Goal: Register for event/course: Register for event/course

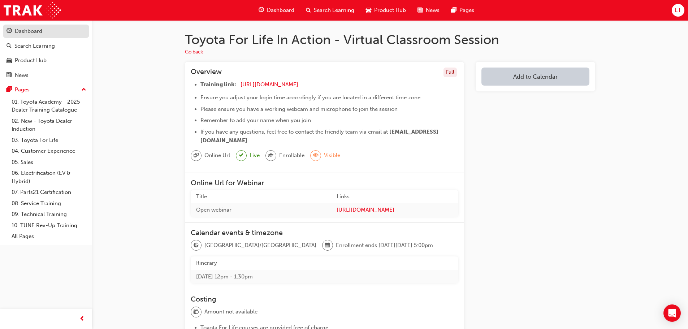
click at [18, 37] on link "Dashboard" at bounding box center [46, 31] width 86 height 13
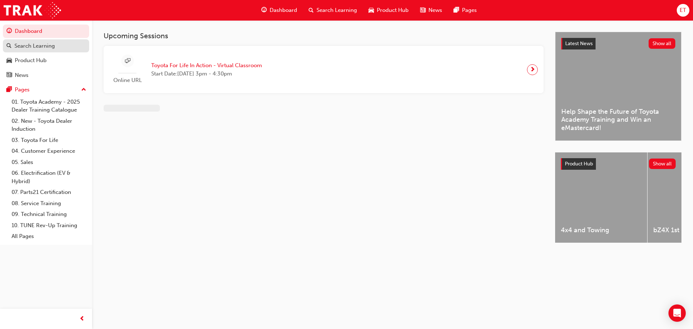
click at [12, 46] on div "Search Learning" at bounding box center [46, 46] width 79 height 9
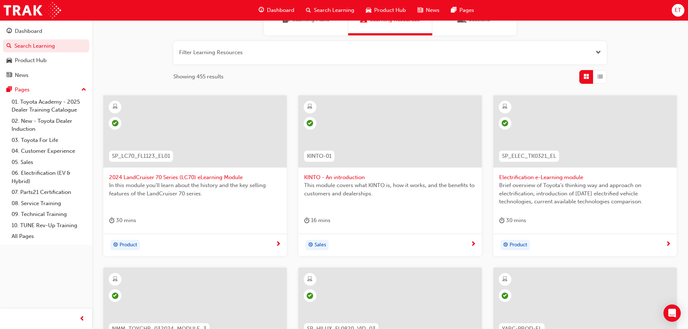
scroll to position [108, 0]
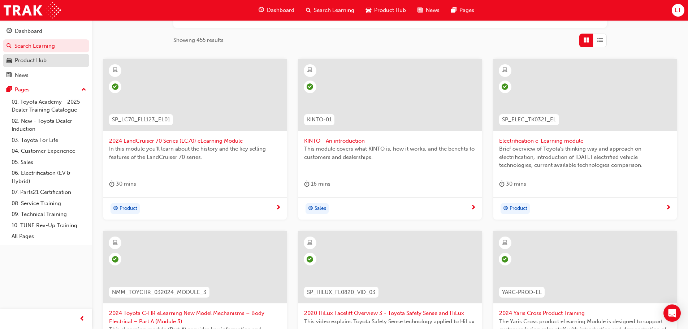
click at [35, 57] on div "Product Hub" at bounding box center [31, 60] width 32 height 8
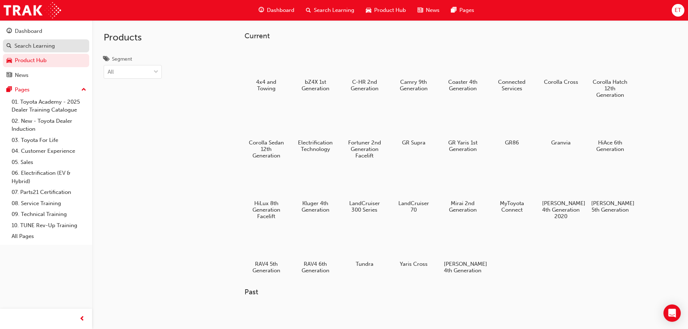
click at [48, 47] on div "Search Learning" at bounding box center [34, 46] width 40 height 8
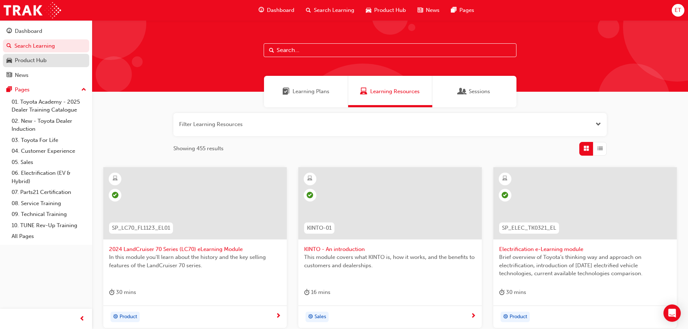
click at [40, 62] on div "Product Hub" at bounding box center [31, 60] width 32 height 8
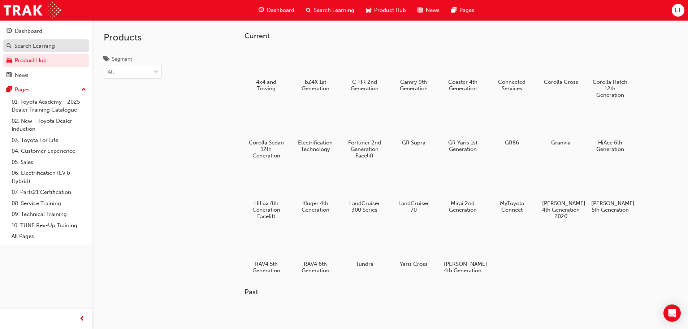
click at [43, 47] on div "Search Learning" at bounding box center [34, 46] width 40 height 8
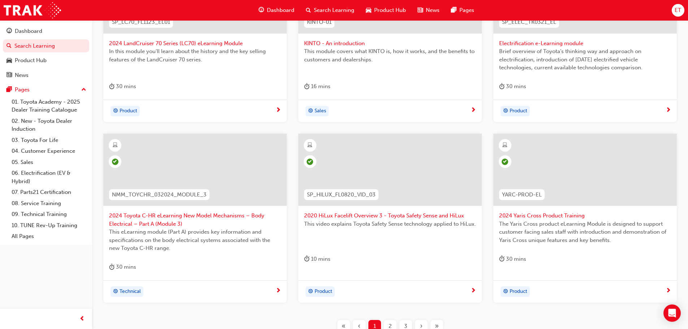
scroll to position [253, 0]
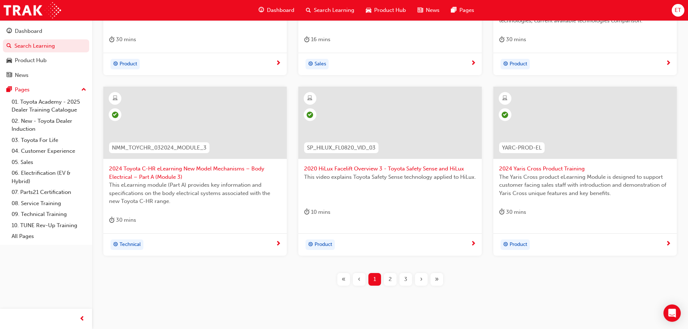
click at [390, 284] on div "2" at bounding box center [390, 279] width 13 height 13
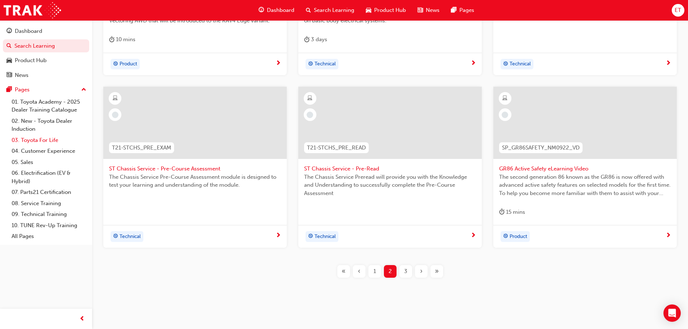
click at [38, 137] on link "03. Toyota For Life" at bounding box center [49, 140] width 81 height 11
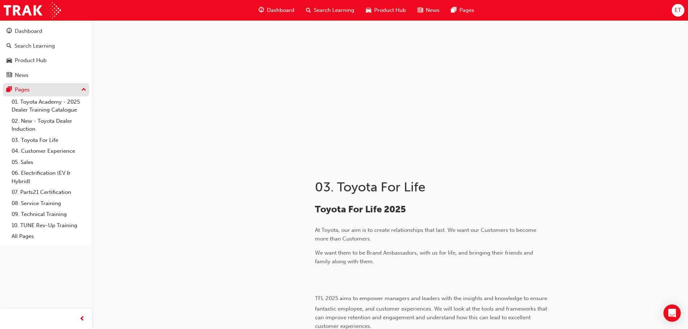
click at [38, 83] on button "Pages" at bounding box center [46, 89] width 86 height 13
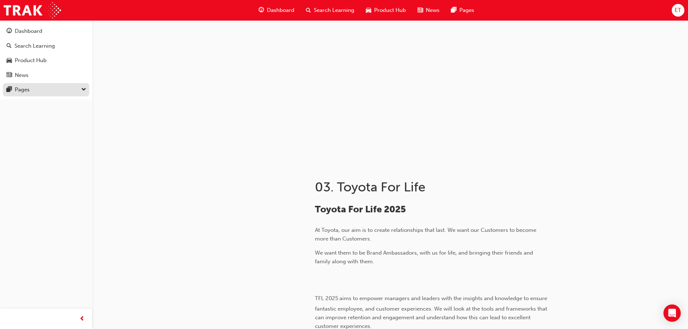
click at [38, 87] on div "Pages" at bounding box center [46, 89] width 79 height 9
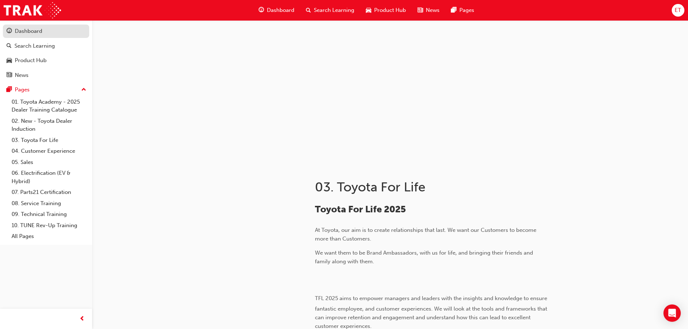
click at [32, 34] on div "Dashboard" at bounding box center [28, 31] width 27 height 8
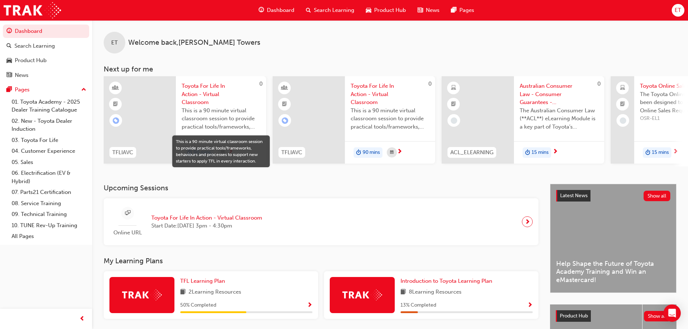
click at [228, 111] on span "This is a 90 minute virtual classroom session to provide practical tools/framew…" at bounding box center [221, 119] width 79 height 25
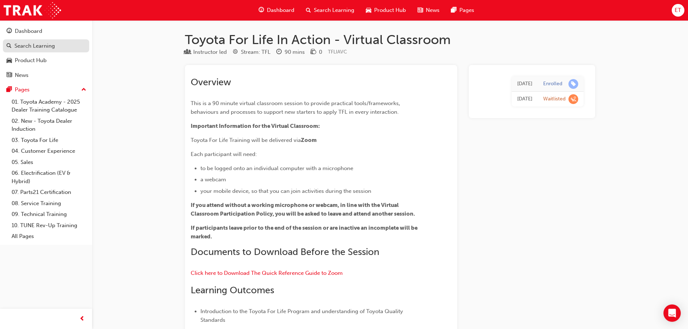
click at [47, 47] on div "Search Learning" at bounding box center [34, 46] width 40 height 8
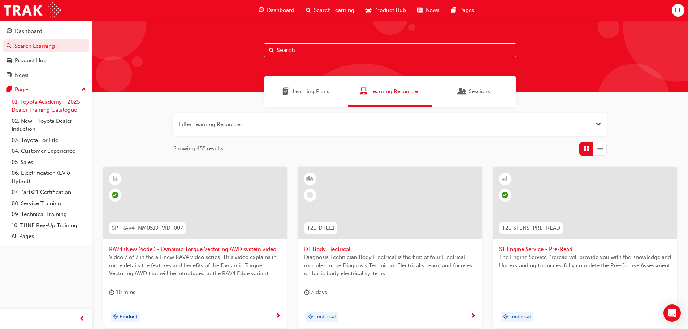
click at [45, 108] on link "01. Toyota Academy - 2025 Dealer Training Catalogue" at bounding box center [49, 105] width 81 height 19
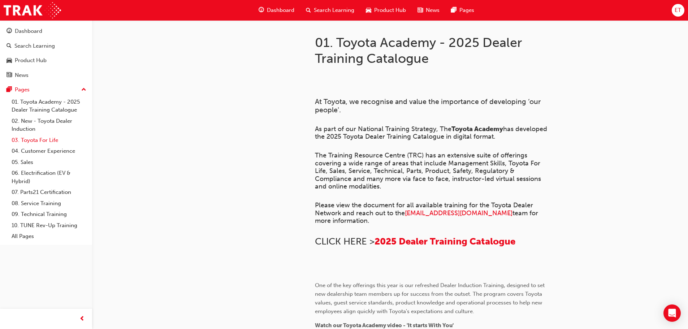
click at [34, 137] on link "03. Toyota For Life" at bounding box center [49, 140] width 81 height 11
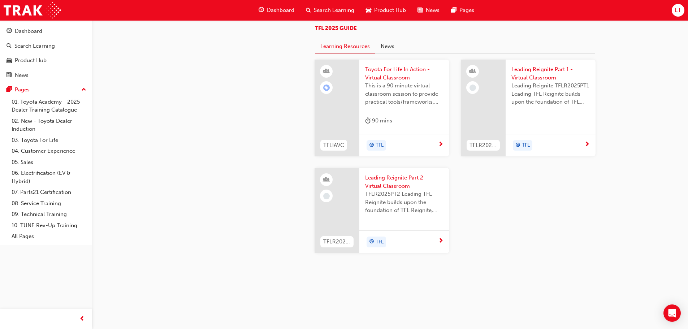
scroll to position [768, 0]
click at [539, 96] on span "Leading Reignite TFLR2025PT1 Leading TFL Reignite builds upon the foundation of…" at bounding box center [550, 94] width 78 height 25
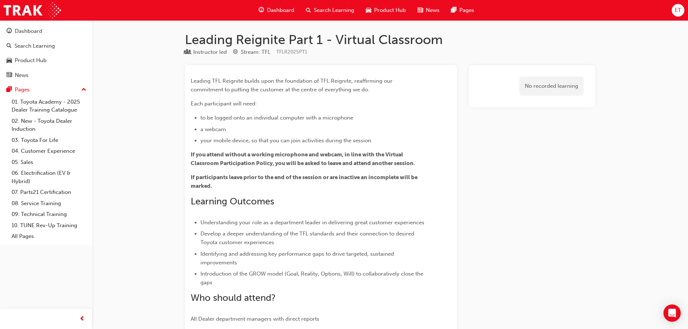
scroll to position [768, 0]
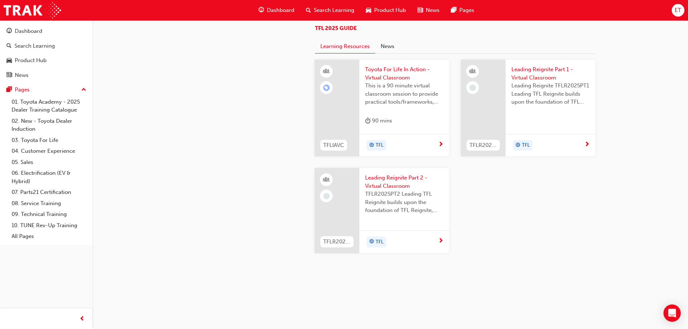
click at [397, 190] on span "TFLR2025PT2 Leading TFL Reignite builds upon the foundation of TFL Reignite, re…" at bounding box center [404, 202] width 78 height 25
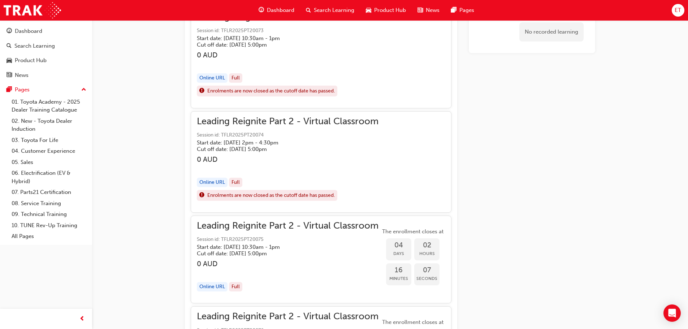
scroll to position [551, 0]
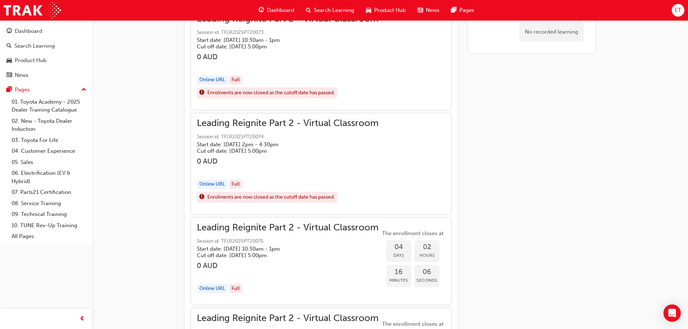
drag, startPoint x: 323, startPoint y: 202, endPoint x: 133, endPoint y: 176, distance: 191.8
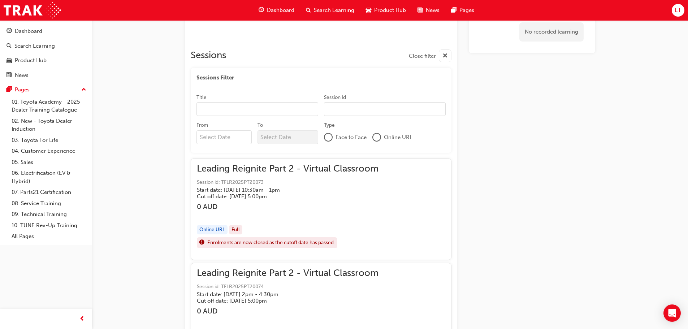
scroll to position [412, 0]
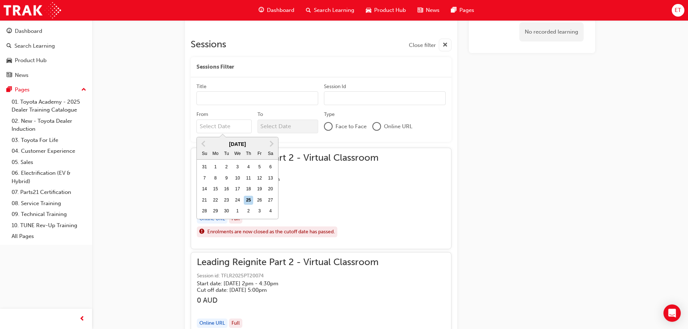
click at [207, 126] on input "From Previous Month Next Month September 2025 Su Mo Tu We Th Fr Sa 31 1 2 3 4 5…" at bounding box center [223, 127] width 55 height 14
click at [216, 209] on div "29" at bounding box center [215, 211] width 9 height 9
click at [216, 133] on input "From Previous Month Next Month September 2025 Su Mo Tu We Th Fr Sa 31 1 2 3 4 5…" at bounding box center [223, 127] width 55 height 14
type input "29/09/25"
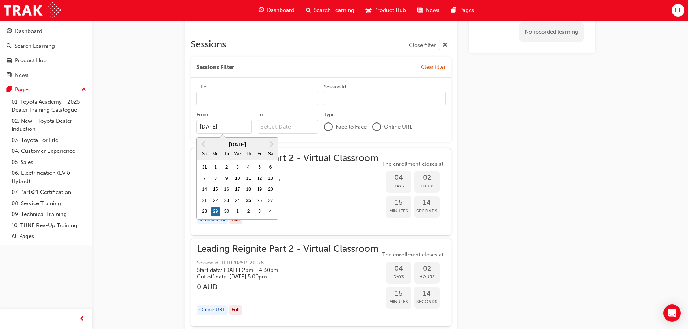
scroll to position [316, 0]
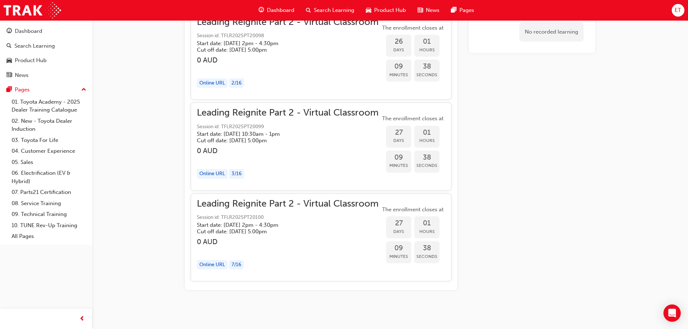
scroll to position [2638, 0]
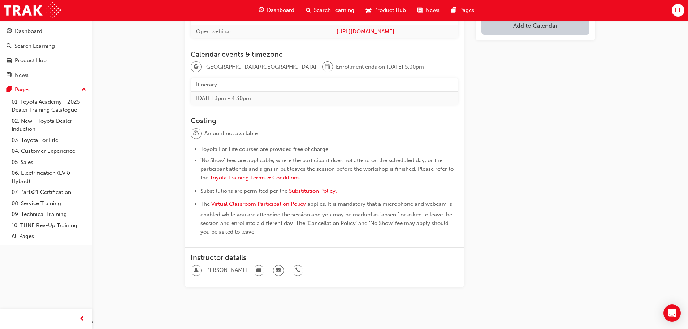
scroll to position [181, 0]
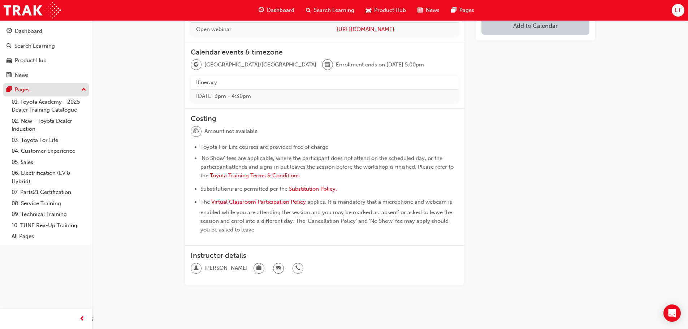
drag, startPoint x: 120, startPoint y: 98, endPoint x: 26, endPoint y: 88, distance: 94.4
click at [120, 99] on div "Toyota For Life In Action - Virtual Classroom Session Go back Overview Full Tra…" at bounding box center [390, 77] width 596 height 475
click at [26, 9] on img at bounding box center [32, 10] width 57 height 16
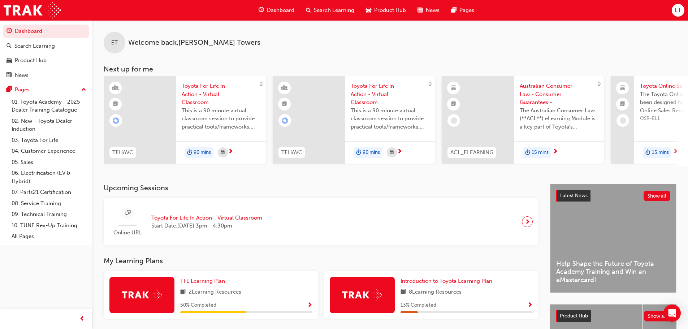
click at [475, 216] on div "Online URL Toyota For Life In Action - Virtual Classroom Start Date: [DATE] 3pm…" at bounding box center [320, 222] width 423 height 36
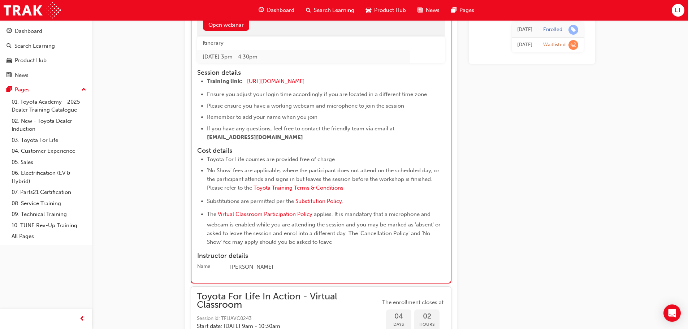
scroll to position [1198, 0]
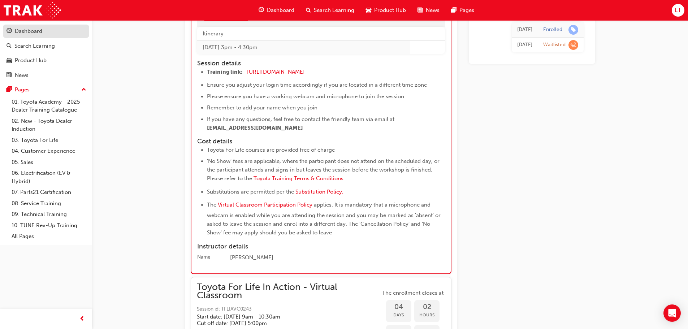
click at [21, 35] on div "Dashboard" at bounding box center [46, 31] width 79 height 9
